Goal: Information Seeking & Learning: Learn about a topic

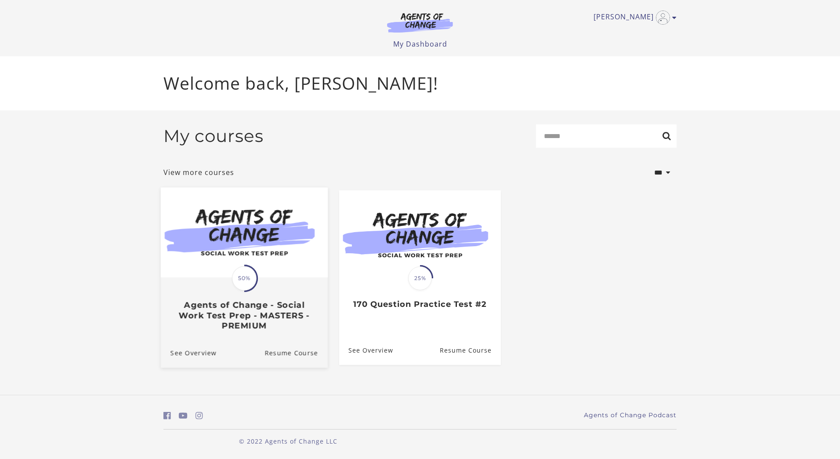
click at [277, 271] on img at bounding box center [244, 232] width 167 height 90
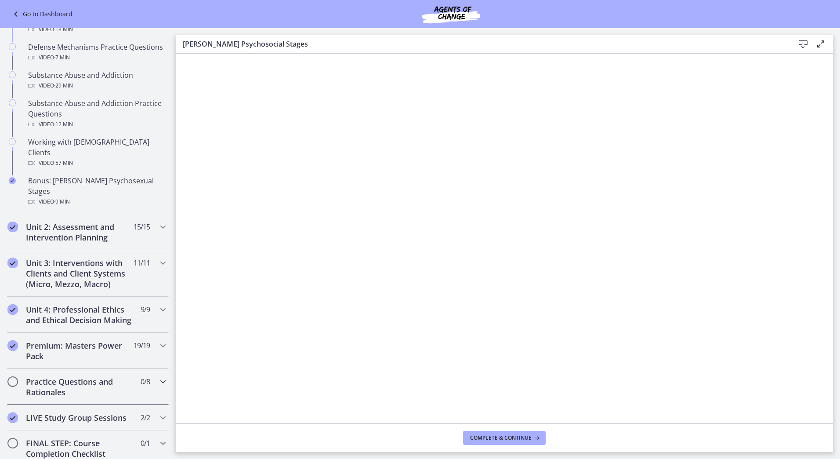
scroll to position [715, 0]
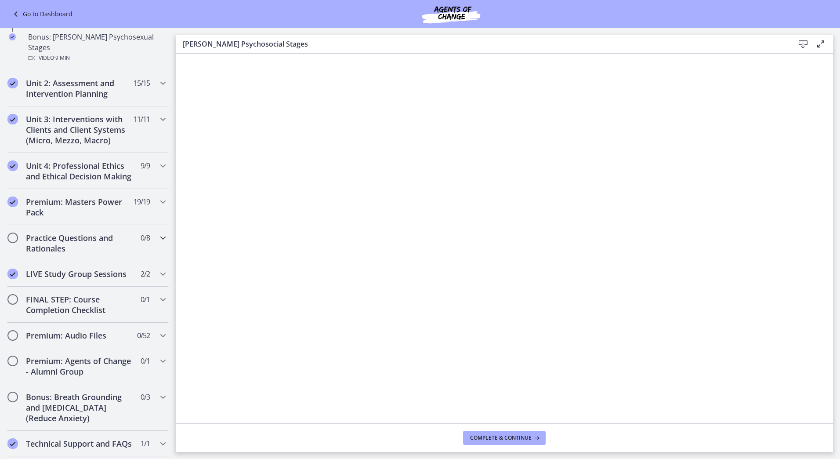
click at [93, 241] on h2 "Practice Questions and Rationales" at bounding box center [79, 242] width 107 height 21
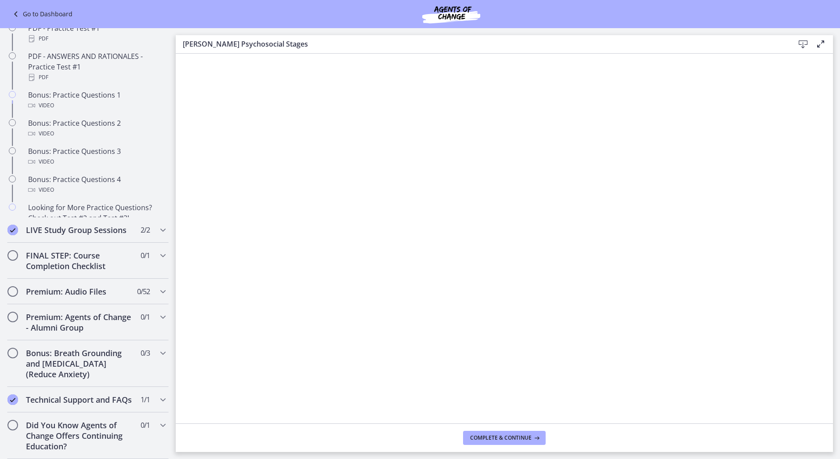
scroll to position [379, 0]
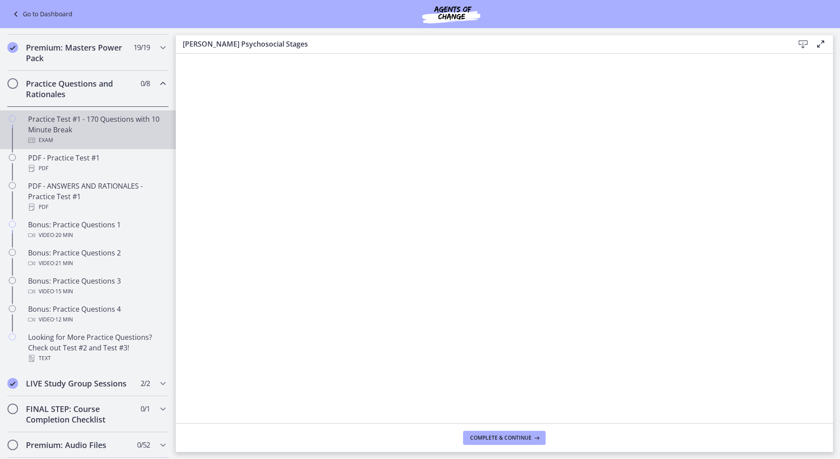
click at [99, 142] on div "Practice Test #1 - 170 Questions with 10 Minute Break Exam" at bounding box center [96, 130] width 137 height 32
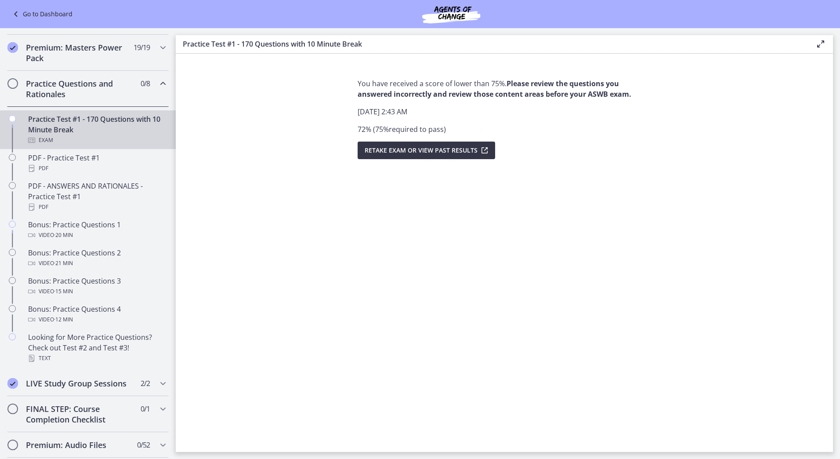
click at [433, 153] on span "Retake Exam OR View Past Results" at bounding box center [421, 150] width 113 height 11
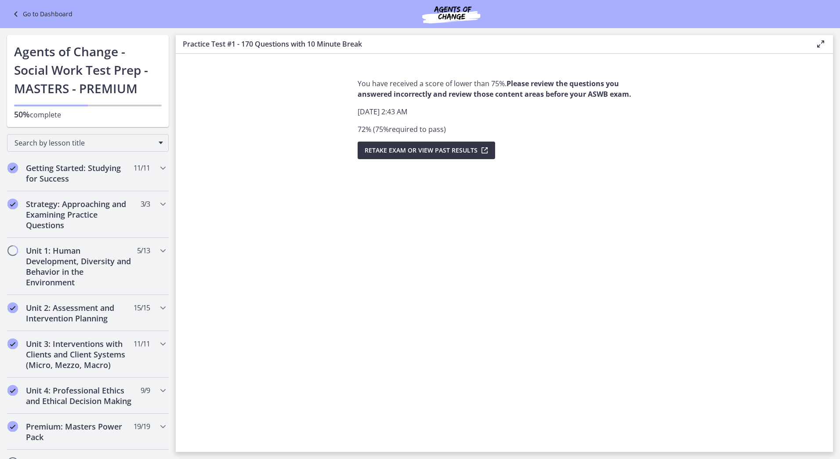
click at [478, 154] on icon "submit" at bounding box center [484, 150] width 12 height 11
